Goal: Use online tool/utility

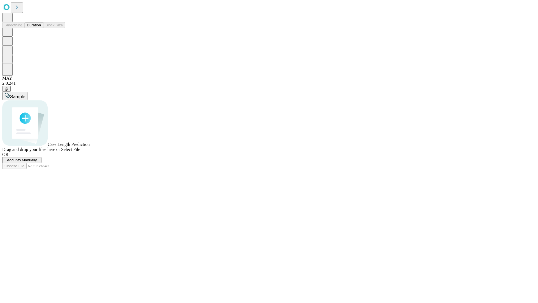
click at [41, 28] on button "Duration" at bounding box center [34, 25] width 18 height 6
click at [80, 152] on span "Select File" at bounding box center [70, 149] width 19 height 5
